Goal: Task Accomplishment & Management: Use online tool/utility

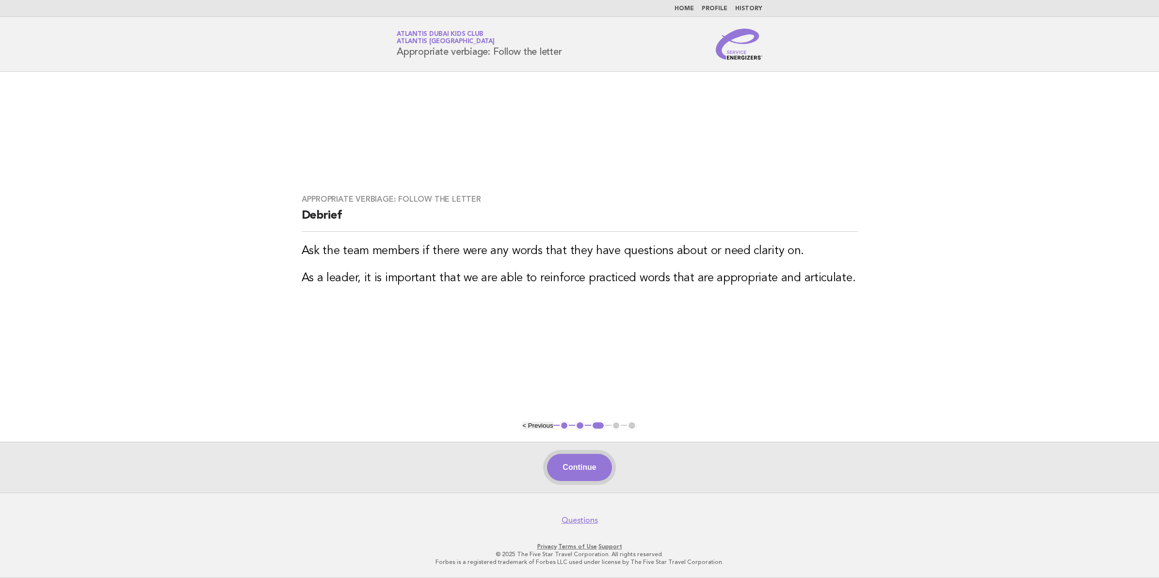
click at [605, 465] on button "Continue" at bounding box center [579, 467] width 64 height 27
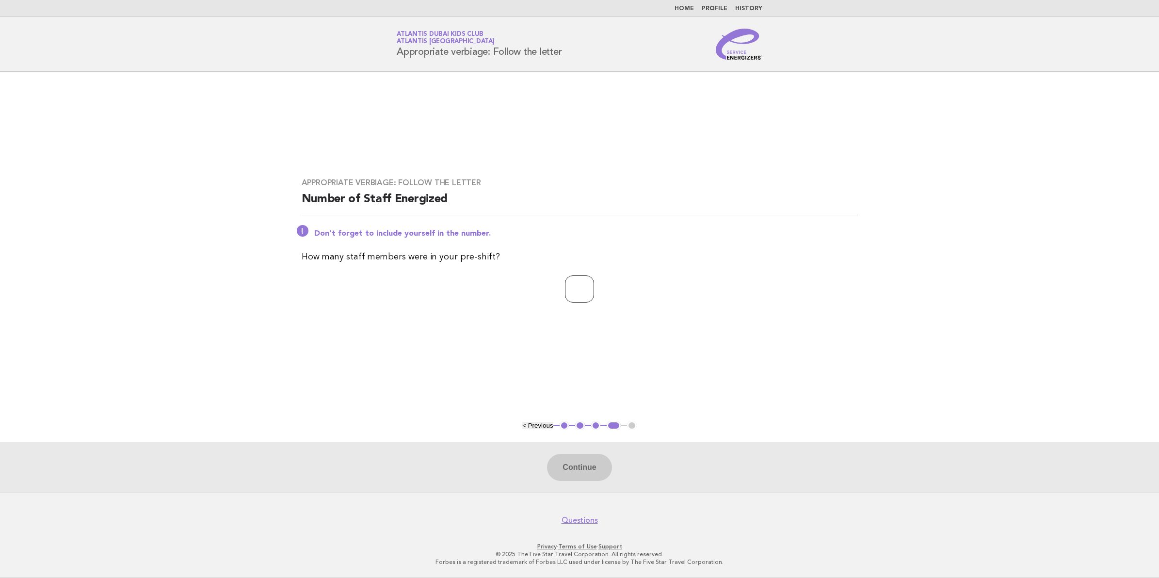
click at [594, 287] on input "number" at bounding box center [579, 288] width 29 height 27
click at [571, 297] on input "number" at bounding box center [579, 288] width 29 height 27
type input "**"
click at [603, 471] on button "Continue" at bounding box center [579, 467] width 64 height 27
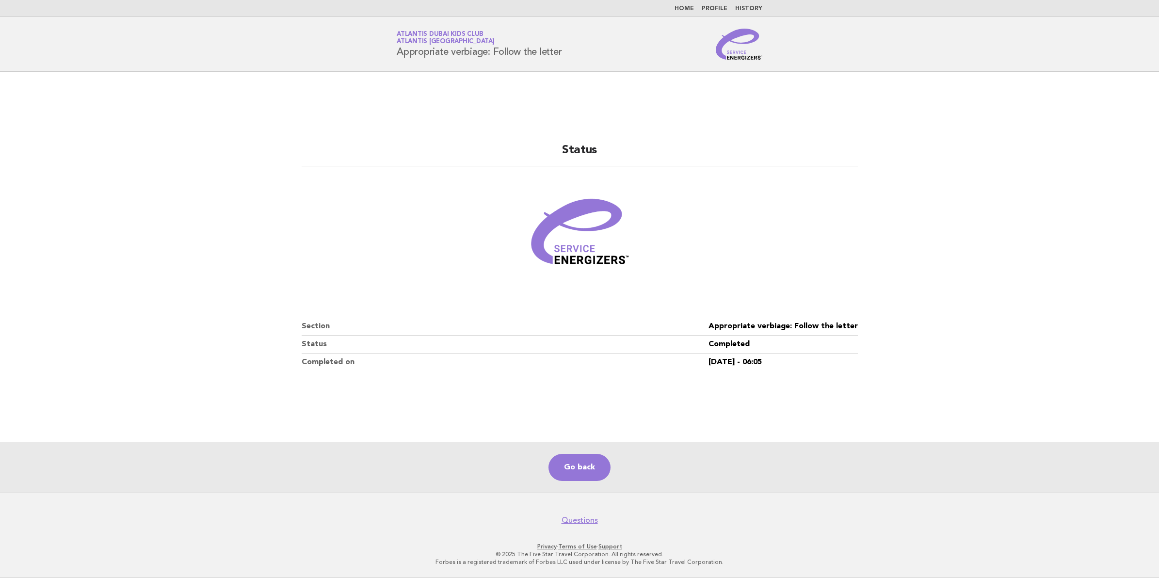
click at [261, 174] on main "Status Section Appropriate verbiage: Follow the letter Status Completed Complet…" at bounding box center [579, 282] width 1159 height 421
click at [686, 10] on link "Home" at bounding box center [683, 9] width 19 height 6
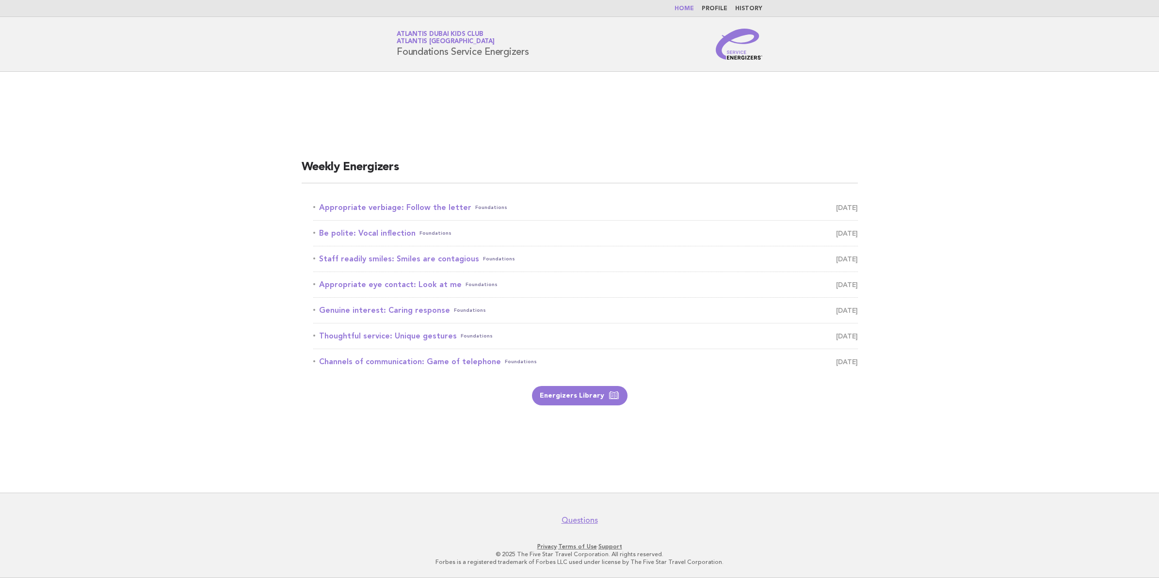
click at [802, 149] on div "Weekly Energizers Appropriate verbiage: Follow the letter Foundations [DATE] Be…" at bounding box center [579, 282] width 579 height 269
